Goal: Information Seeking & Learning: Learn about a topic

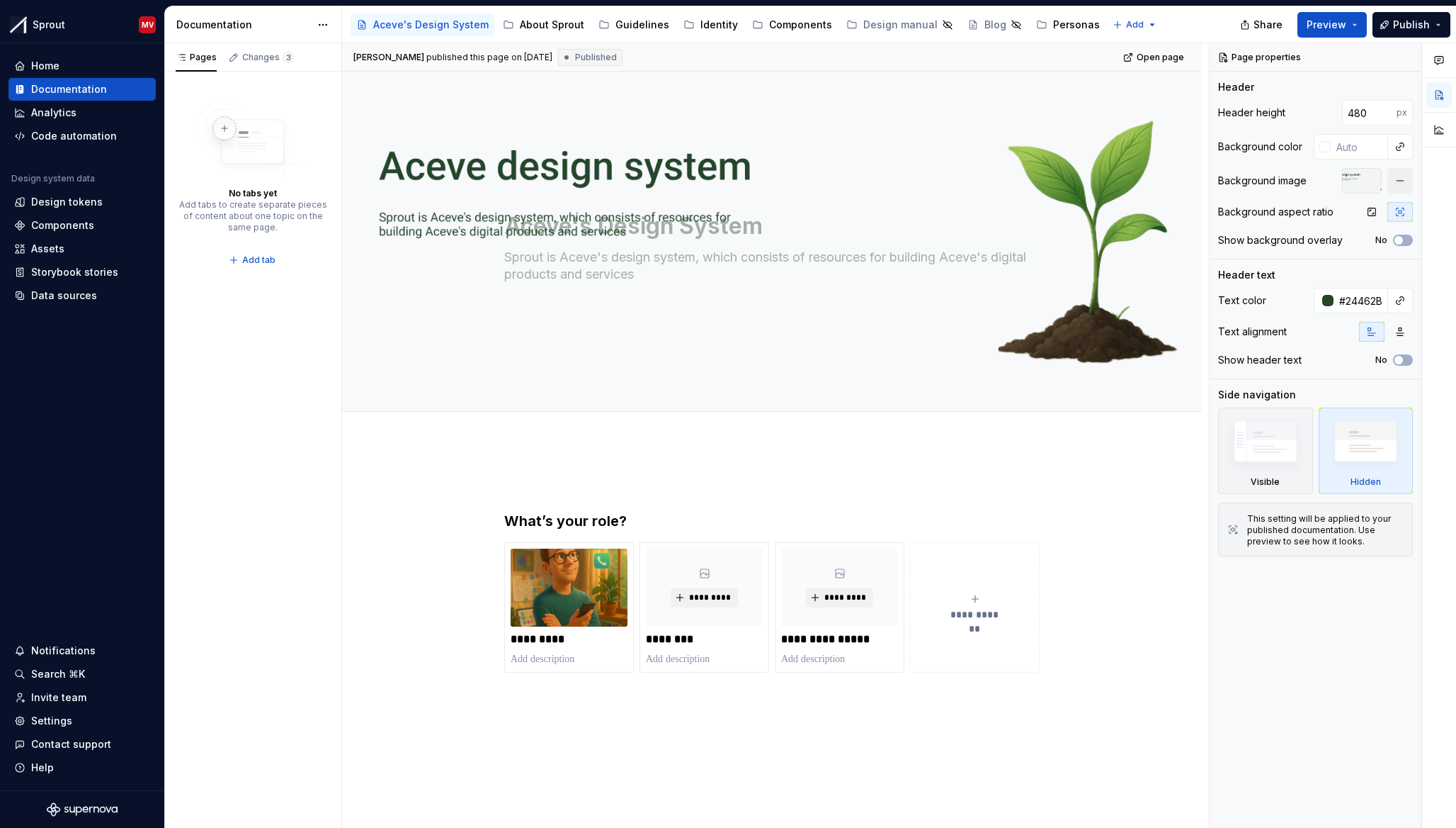
type textarea "*"
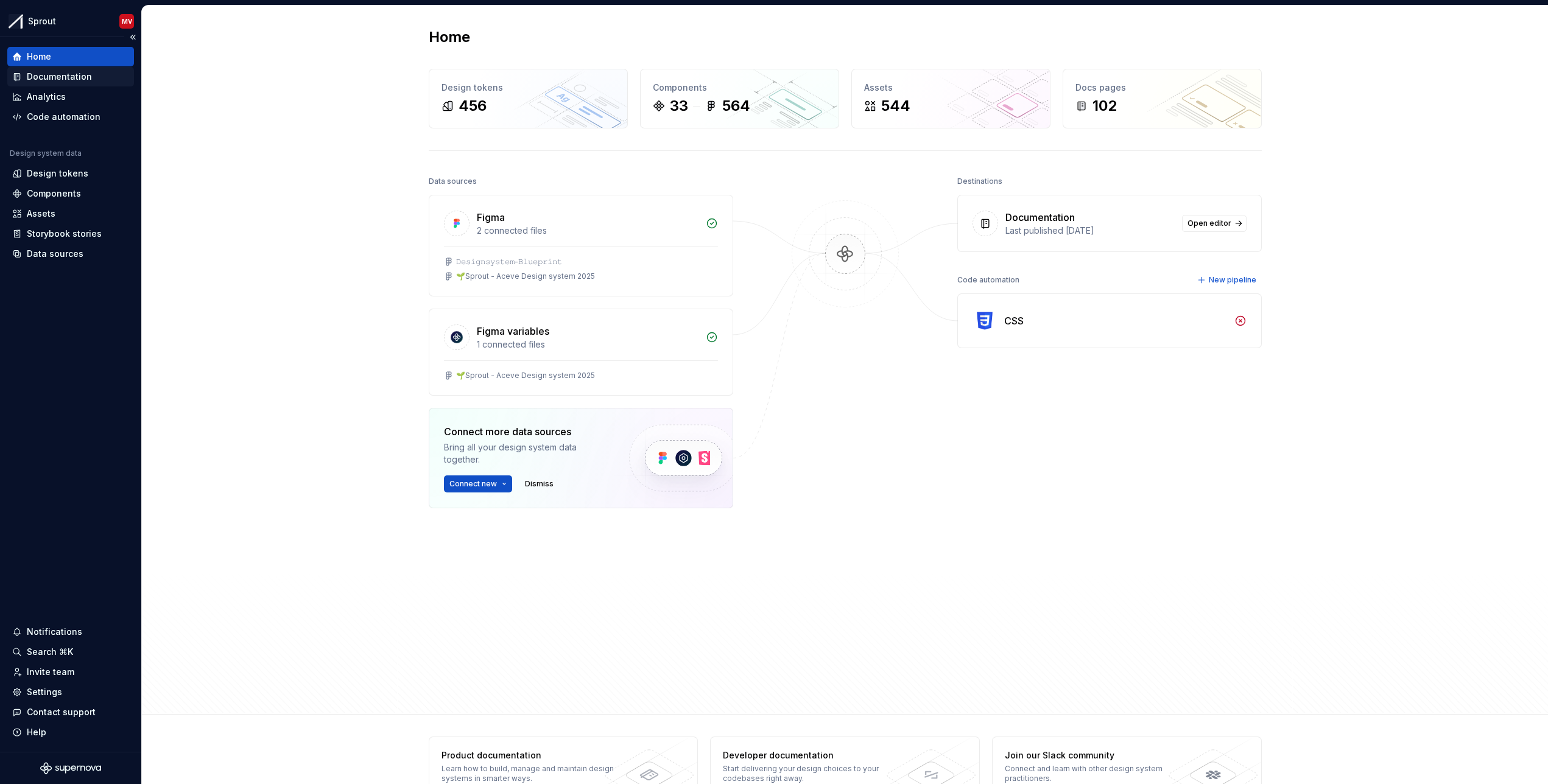
click at [90, 82] on div "Documentation" at bounding box center [70, 76] width 117 height 12
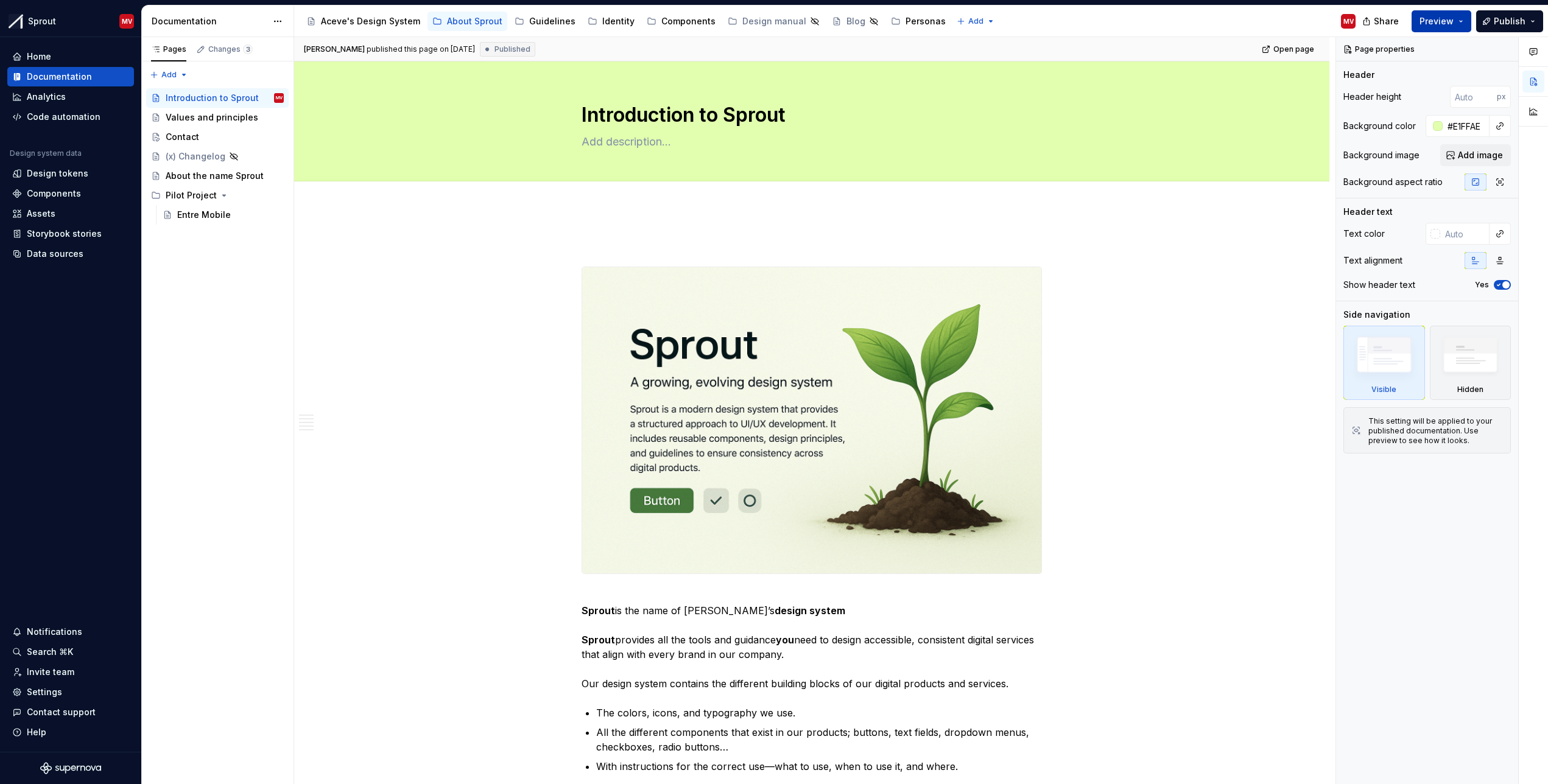
click at [1434, 15] on span "Preview" at bounding box center [1437, 22] width 34 height 12
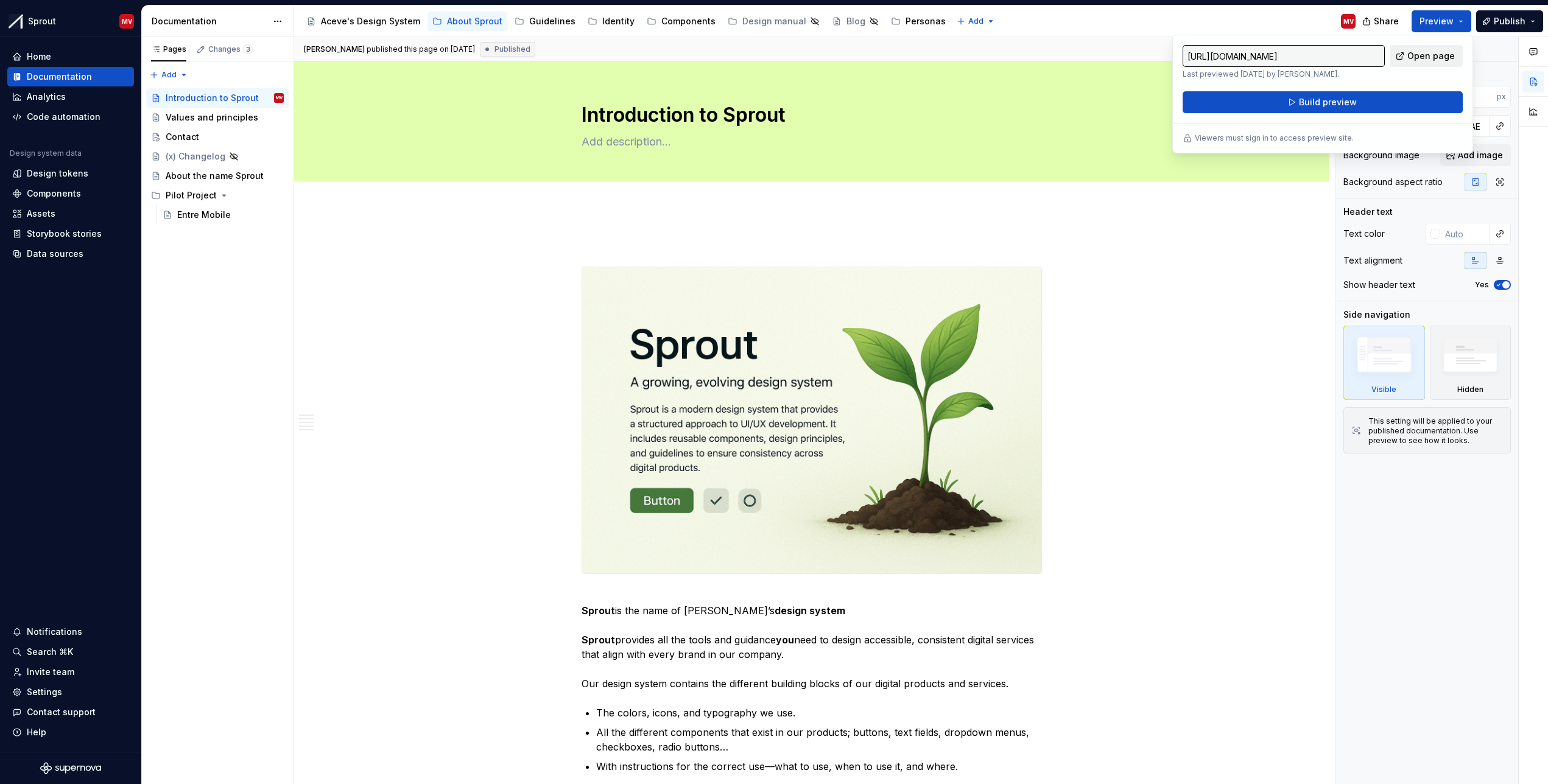
click at [1414, 56] on span "Open page" at bounding box center [1431, 56] width 47 height 12
type textarea "*"
